Goal: Task Accomplishment & Management: Manage account settings

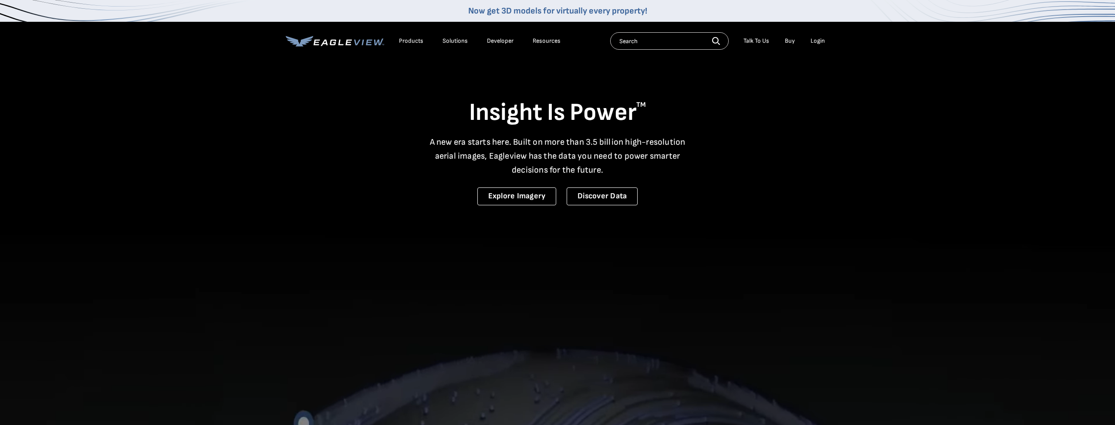
click at [815, 41] on div "Login" at bounding box center [818, 41] width 14 height 8
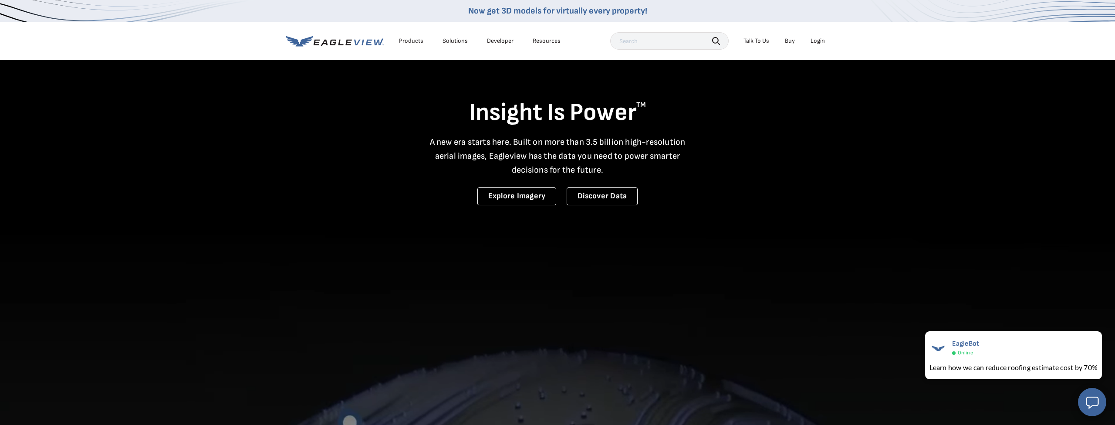
drag, startPoint x: 794, startPoint y: 38, endPoint x: 803, endPoint y: 40, distance: 9.7
click at [794, 38] on link "Buy" at bounding box center [790, 41] width 10 height 8
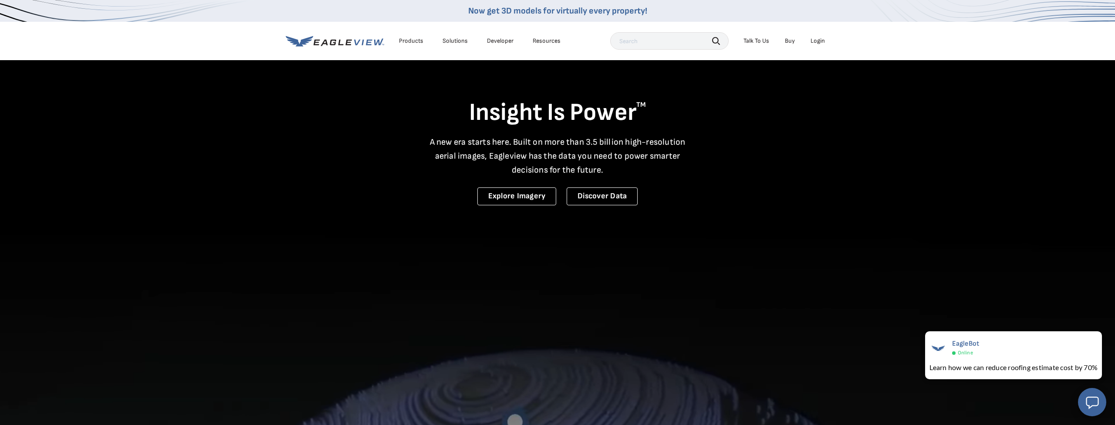
click at [817, 44] on div "Login" at bounding box center [818, 41] width 14 height 8
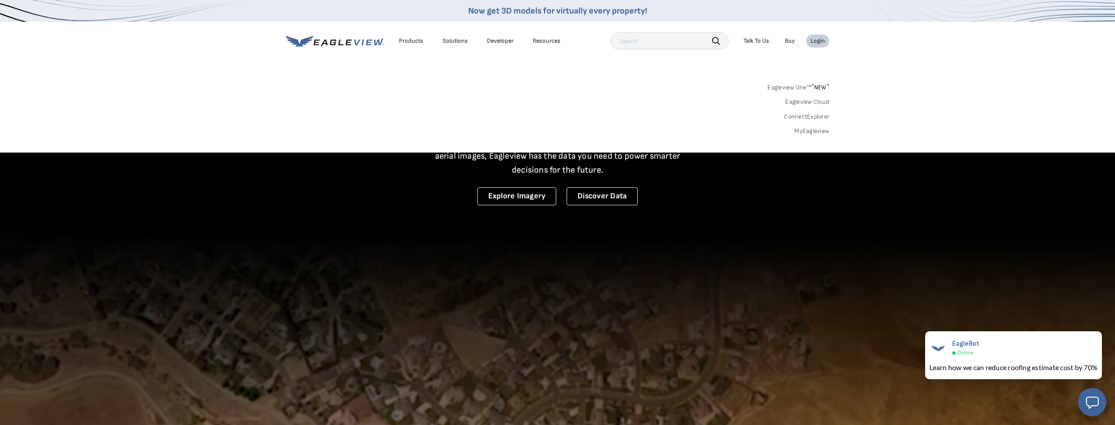
click at [815, 132] on link "MyEagleview" at bounding box center [812, 131] width 35 height 8
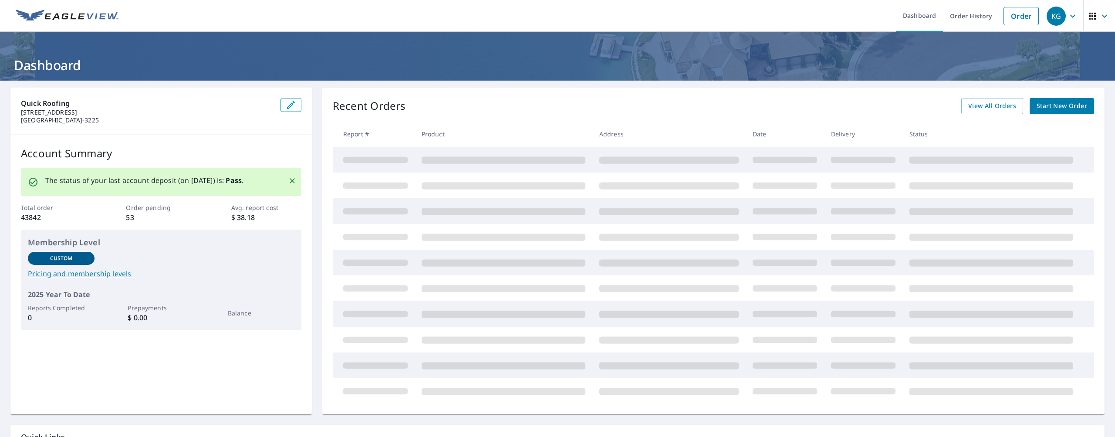
click at [575, 135] on th "Product" at bounding box center [504, 134] width 178 height 26
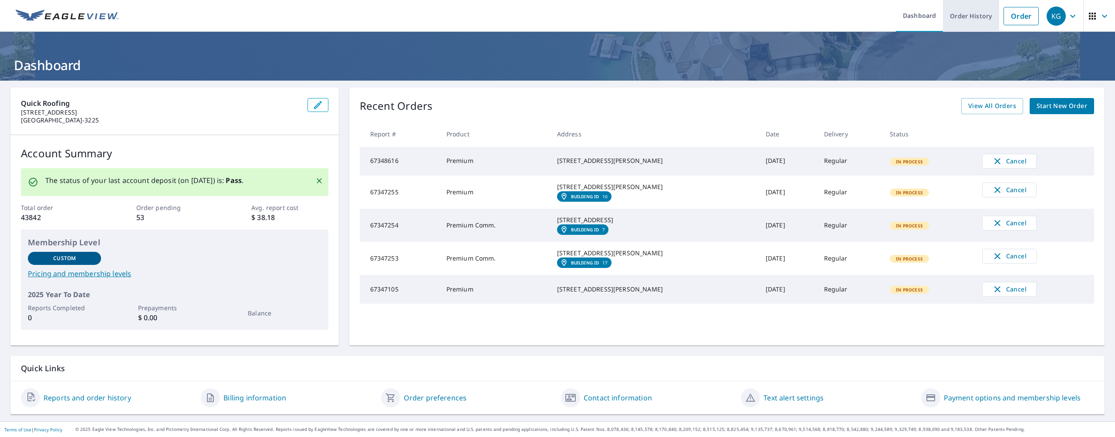
click at [969, 7] on link "Order History" at bounding box center [971, 16] width 56 height 32
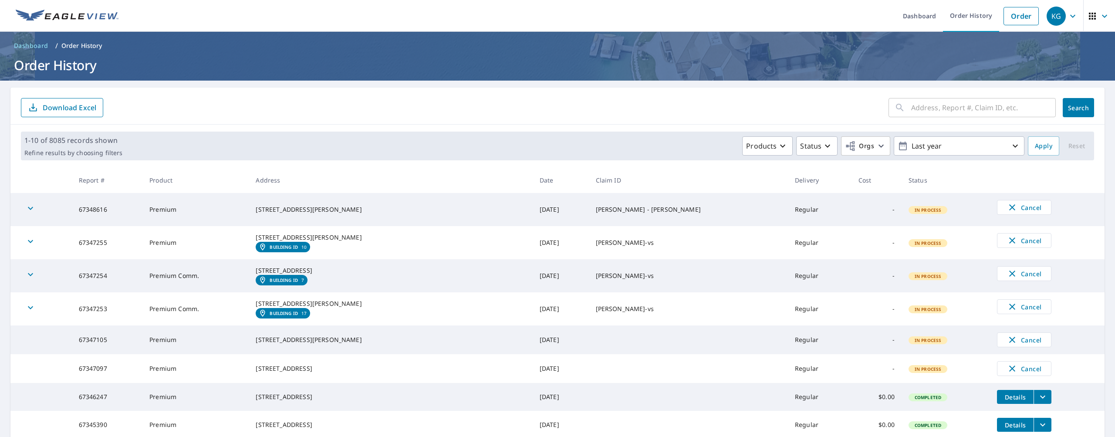
click at [970, 103] on input "text" at bounding box center [983, 107] width 145 height 24
type input "1452 SE"
click at [1079, 108] on button "Search" at bounding box center [1078, 107] width 31 height 19
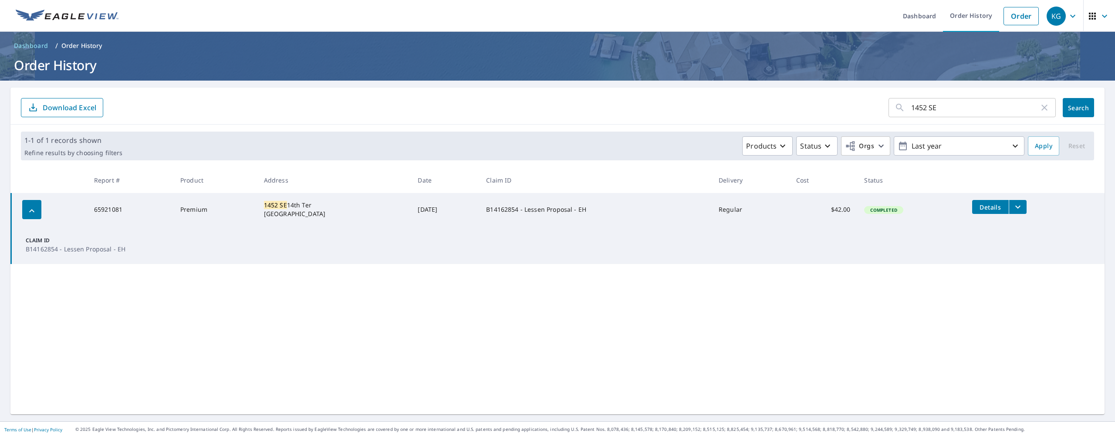
click at [1019, 209] on icon "filesDropdownBtn-65921081" at bounding box center [1018, 207] width 10 height 10
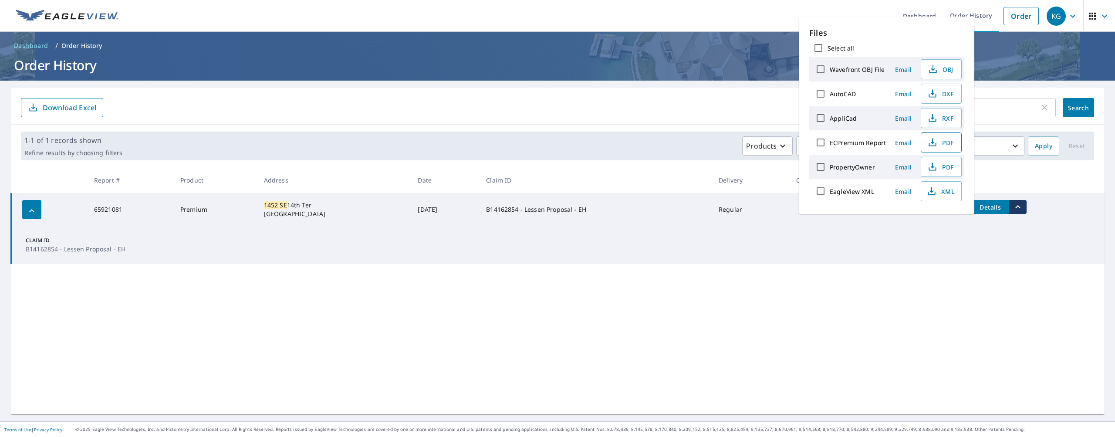
click at [934, 139] on icon "button" at bounding box center [933, 142] width 10 height 10
